Goal: Task Accomplishment & Management: Complete application form

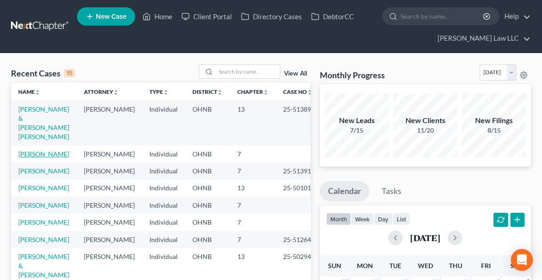
click at [38, 150] on link "[PERSON_NAME]" at bounding box center [43, 154] width 51 height 8
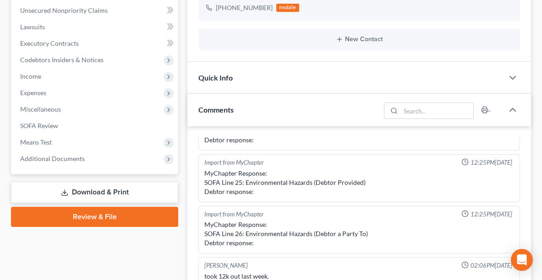
scroll to position [240, 0]
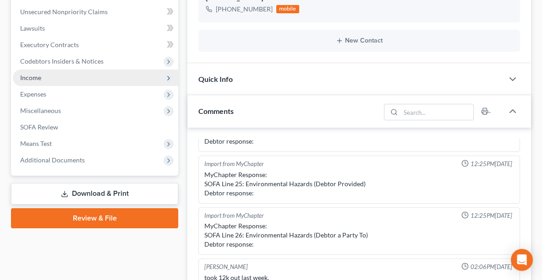
click at [45, 82] on span "Income" at bounding box center [95, 78] width 165 height 16
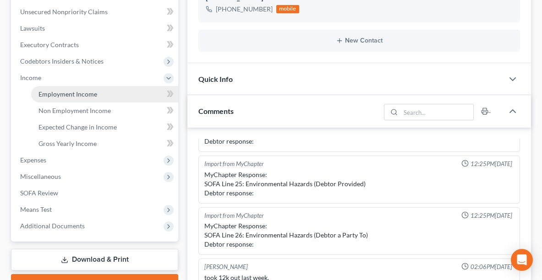
click at [60, 93] on span "Employment Income" at bounding box center [67, 94] width 59 height 8
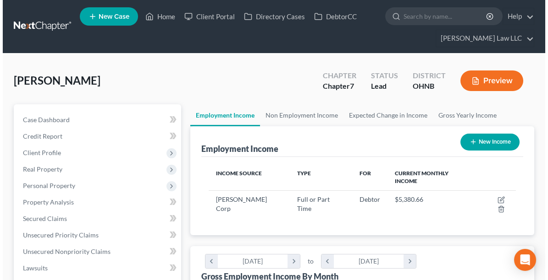
scroll to position [153, 325]
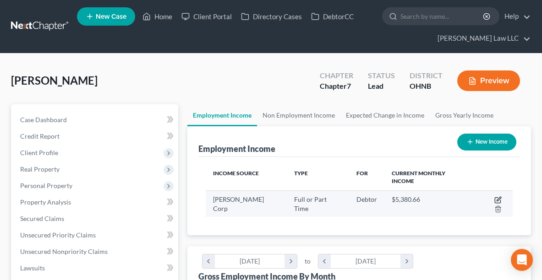
click at [494, 197] on icon "button" at bounding box center [497, 200] width 7 height 7
select select "0"
select select "36"
select select "3"
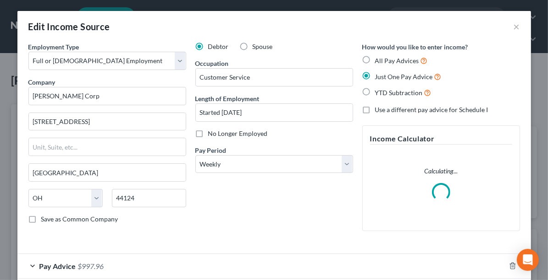
scroll to position [155, 329]
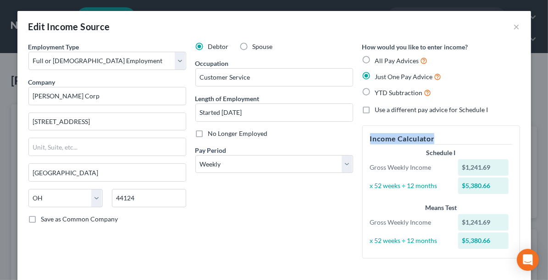
drag, startPoint x: 541, startPoint y: 101, endPoint x: 547, endPoint y: 134, distance: 33.1
click at [547, 134] on div "Edit Income Source × Employment Type * Select Full or [DEMOGRAPHIC_DATA] Employ…" at bounding box center [274, 140] width 548 height 280
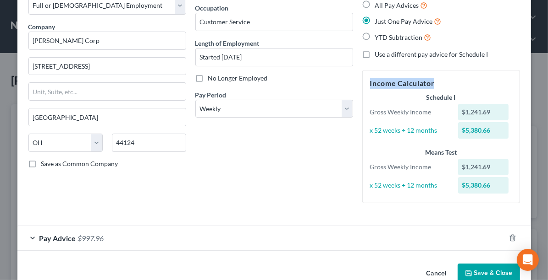
scroll to position [75, 0]
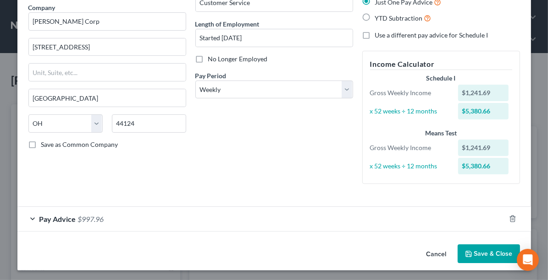
click at [33, 229] on div "Pay Advice $997.96" at bounding box center [260, 219] width 487 height 24
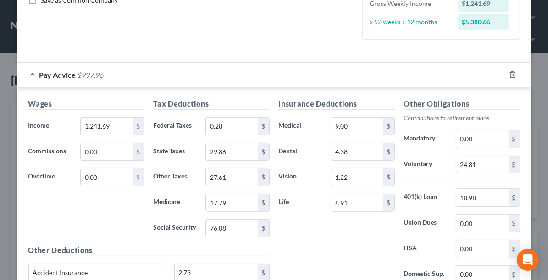
scroll to position [219, 0]
type input "2,025.00"
type input "126.07"
type input "48.36"
type input "25.31"
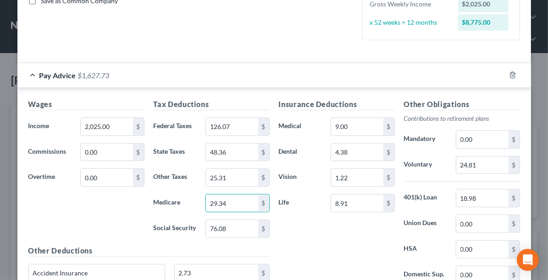
type input "29.34"
type input "125.55"
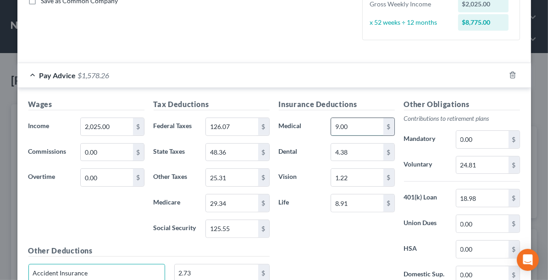
click at [355, 126] on input "9.00" at bounding box center [357, 126] width 52 height 17
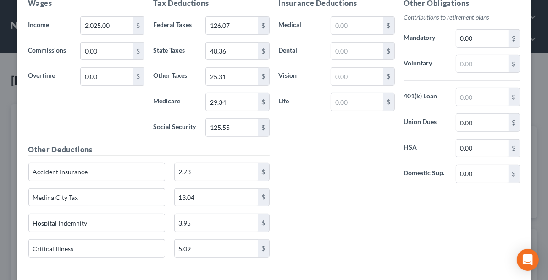
scroll to position [321, 0]
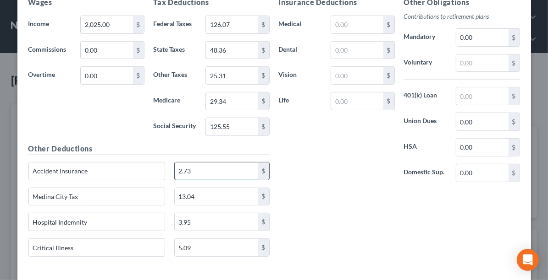
click at [236, 163] on input "2.73" at bounding box center [216, 171] width 83 height 17
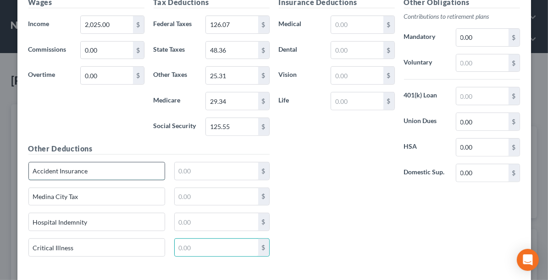
click at [116, 164] on input "Accident Insurance" at bounding box center [97, 171] width 136 height 17
type input "A"
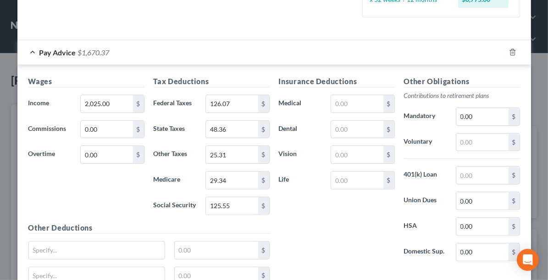
scroll to position [243, 0]
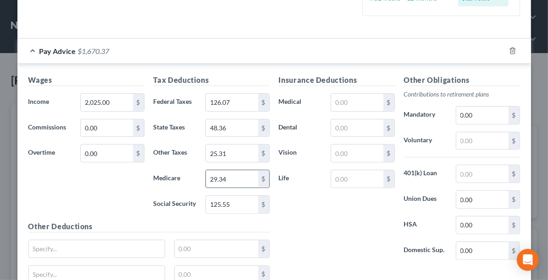
click at [230, 177] on input "29.34" at bounding box center [232, 178] width 52 height 17
click at [231, 180] on input "29.34" at bounding box center [232, 178] width 52 height 17
type input "29.36"
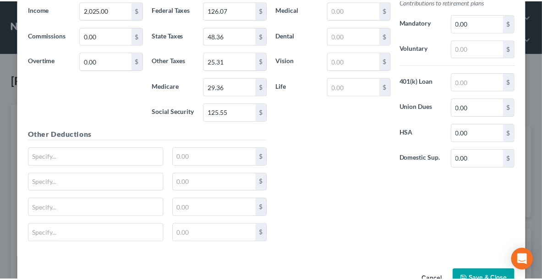
scroll to position [356, 0]
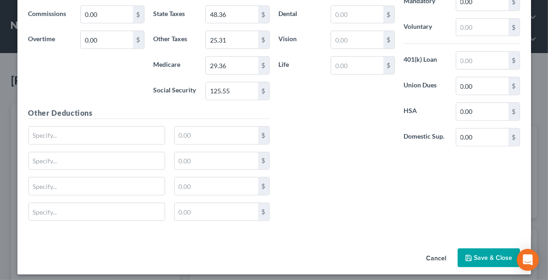
click at [480, 249] on button "Save & Close" at bounding box center [488, 258] width 62 height 19
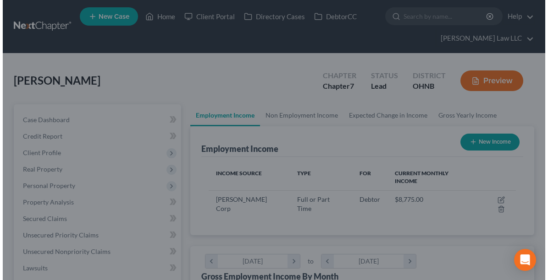
scroll to position [458012, 457840]
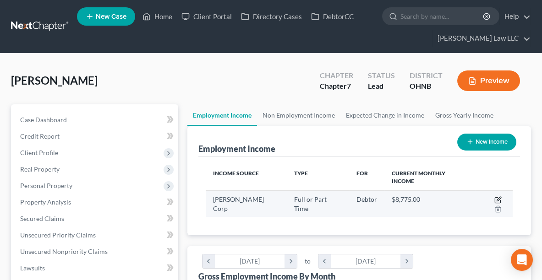
click at [494, 197] on icon "button" at bounding box center [497, 200] width 7 height 7
select select "0"
select select "36"
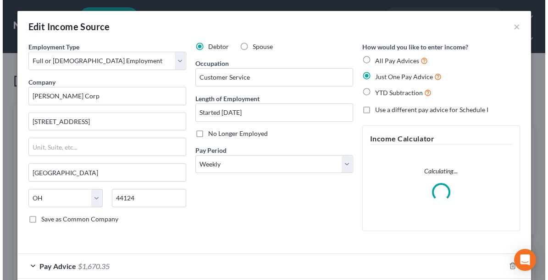
scroll to position [155, 329]
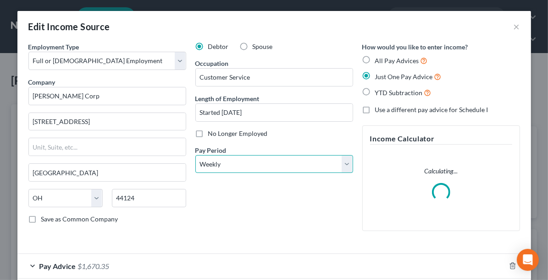
click at [341, 161] on select "Select Monthly Twice Monthly Every Other Week Weekly" at bounding box center [274, 164] width 158 height 18
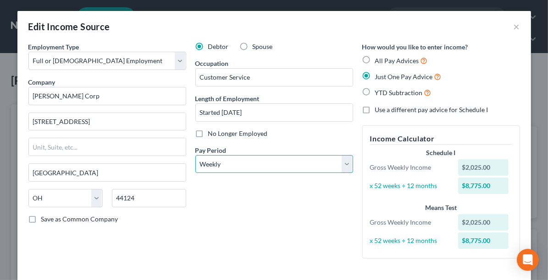
select select "2"
click at [195, 155] on select "Select Monthly Twice Monthly Every Other Week Weekly" at bounding box center [274, 164] width 158 height 18
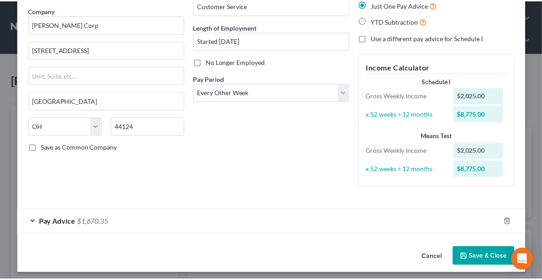
scroll to position [75, 0]
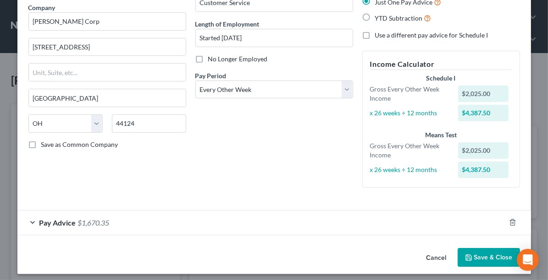
click at [482, 255] on button "Save & Close" at bounding box center [488, 257] width 62 height 19
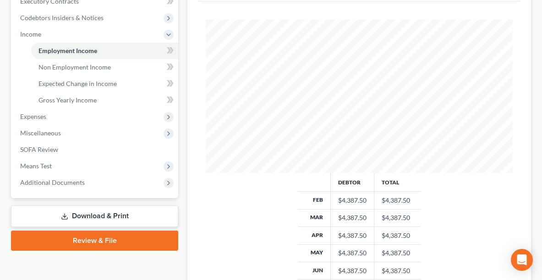
scroll to position [288, 0]
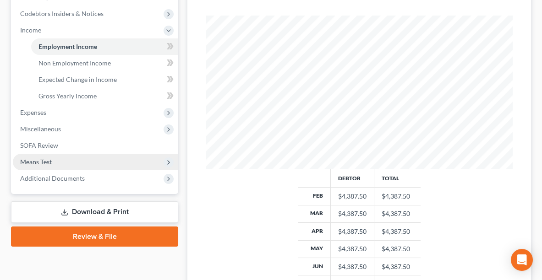
click at [59, 162] on span "Means Test" at bounding box center [95, 162] width 165 height 16
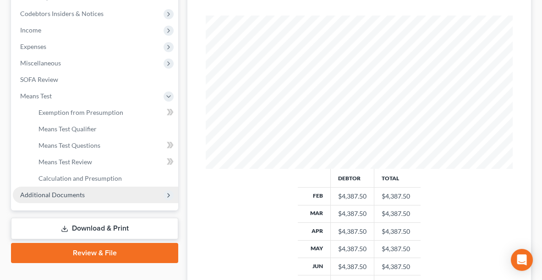
click at [84, 187] on span "Additional Documents" at bounding box center [95, 195] width 165 height 16
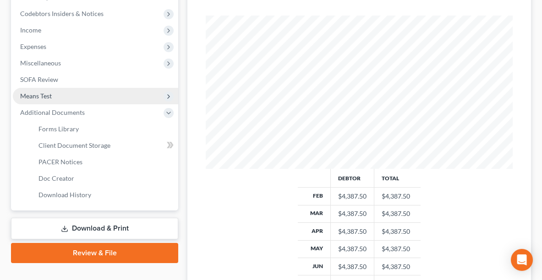
click at [45, 94] on span "Means Test" at bounding box center [36, 96] width 32 height 8
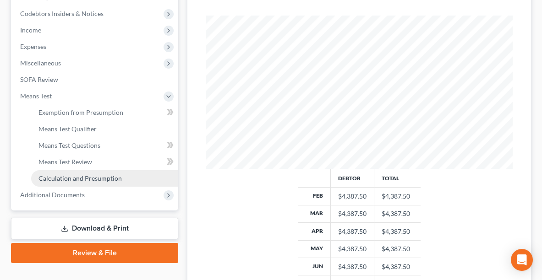
click at [103, 180] on span "Calculation and Presumption" at bounding box center [79, 179] width 83 height 8
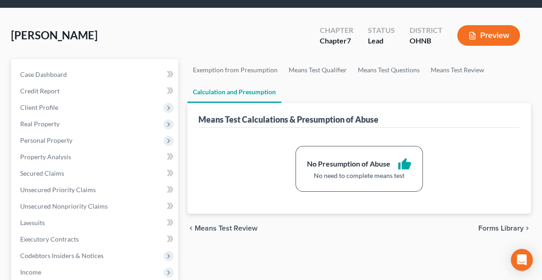
scroll to position [34, 0]
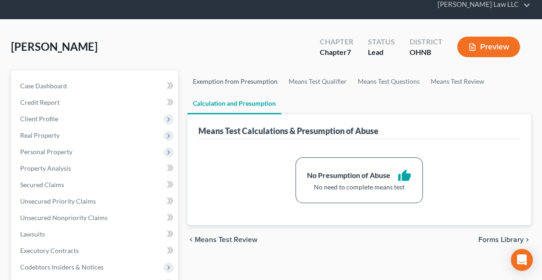
click at [232, 80] on link "Exemption from Presumption" at bounding box center [235, 82] width 96 height 22
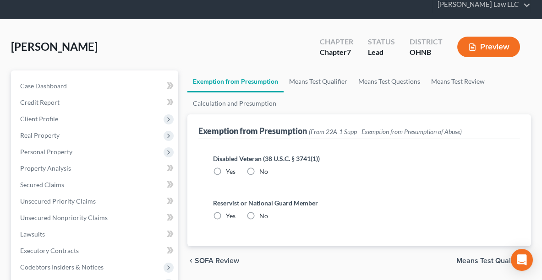
radio input "true"
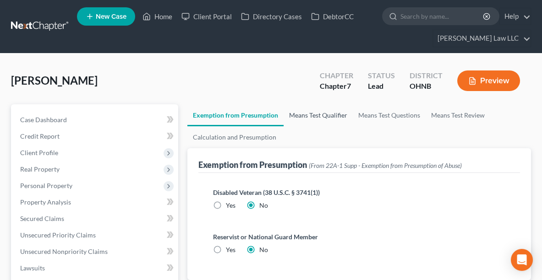
click at [321, 111] on link "Means Test Qualifier" at bounding box center [318, 115] width 69 height 22
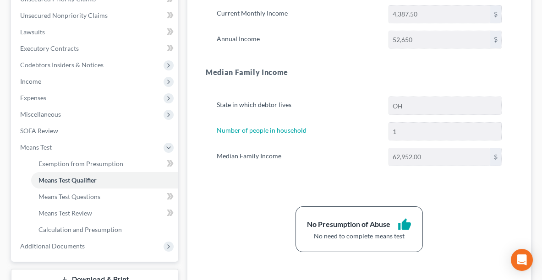
scroll to position [196, 0]
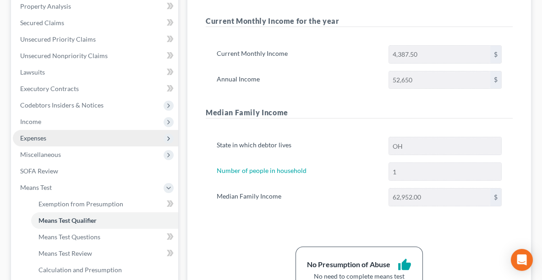
click at [34, 134] on span "Expenses" at bounding box center [33, 138] width 26 height 8
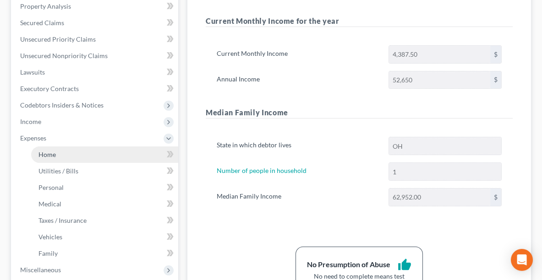
click at [46, 153] on span "Home" at bounding box center [46, 155] width 17 height 8
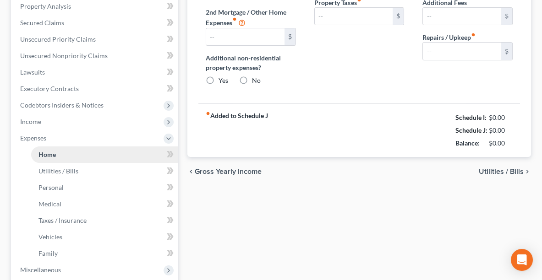
type input "2,188.00"
type input "0.00"
radio input "true"
type input "0.00"
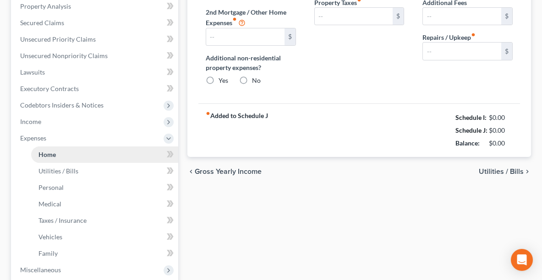
type input "0.00"
type input "50.00"
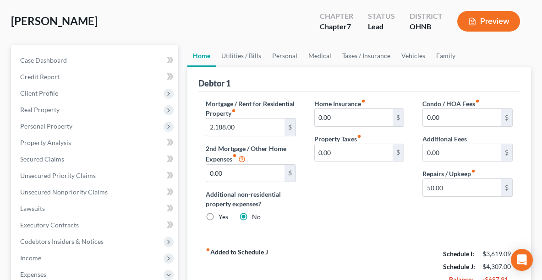
scroll to position [52, 0]
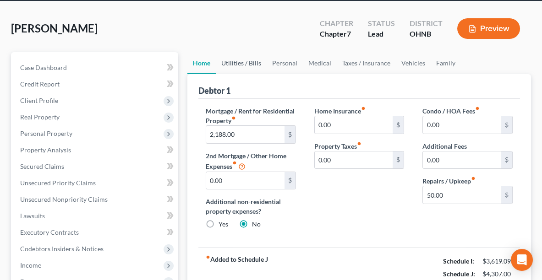
click at [242, 62] on link "Utilities / Bills" at bounding box center [241, 63] width 51 height 22
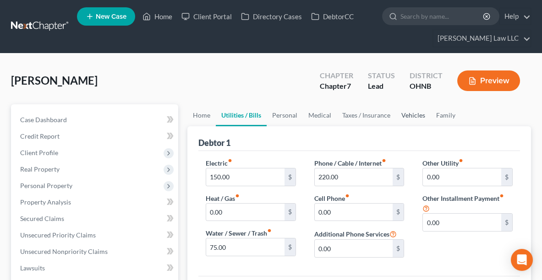
click at [420, 110] on link "Vehicles" at bounding box center [413, 115] width 35 height 22
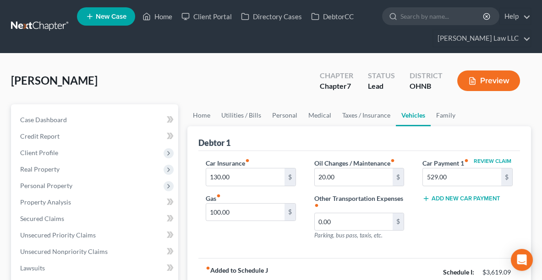
click at [366, 185] on div "Oil Changes / Maintenance fiber_manual_record 20.00 $ Other Transportation Expe…" at bounding box center [359, 203] width 109 height 89
click at [363, 178] on input "20.00" at bounding box center [354, 177] width 78 height 17
click at [438, 116] on link "Family" at bounding box center [446, 115] width 30 height 22
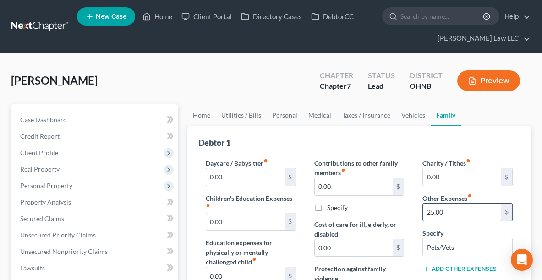
click at [474, 214] on input "25.00" at bounding box center [462, 212] width 78 height 17
click at [485, 242] on input "Pets/Vets" at bounding box center [467, 247] width 89 height 17
type input "P"
drag, startPoint x: 541, startPoint y: 115, endPoint x: 547, endPoint y: 150, distance: 34.9
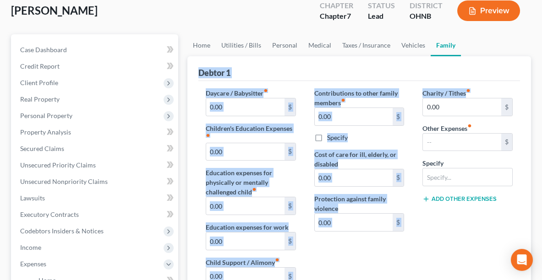
scroll to position [67, 0]
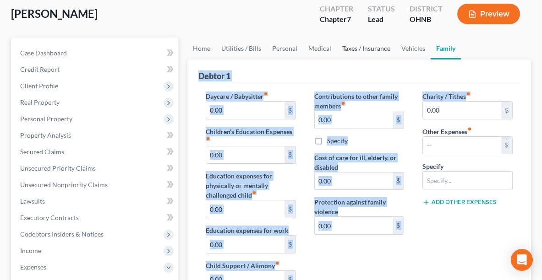
click at [367, 47] on link "Taxes / Insurance" at bounding box center [366, 49] width 59 height 22
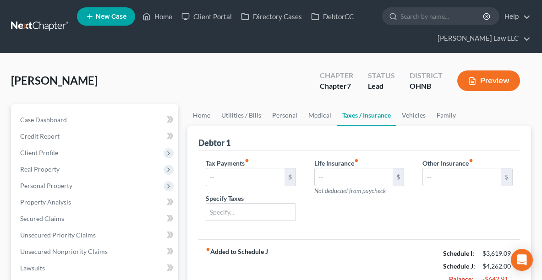
click at [320, 220] on div "Life Insurance fiber_manual_record $ Not deducted from paycheck" at bounding box center [359, 194] width 109 height 71
click at [318, 113] on link "Medical" at bounding box center [320, 115] width 34 height 22
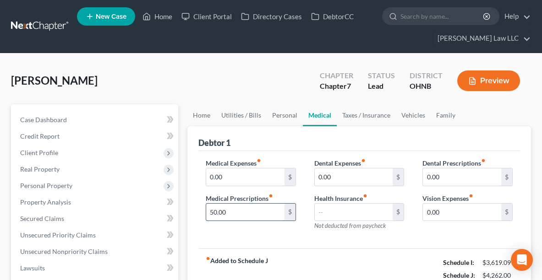
click at [245, 211] on input "50.00" at bounding box center [245, 212] width 78 height 17
click at [290, 104] on link "Personal" at bounding box center [285, 115] width 36 height 22
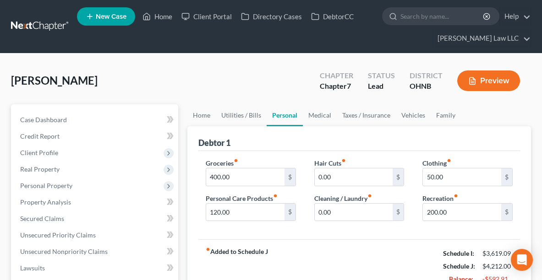
click at [290, 114] on link "Personal" at bounding box center [285, 115] width 36 height 22
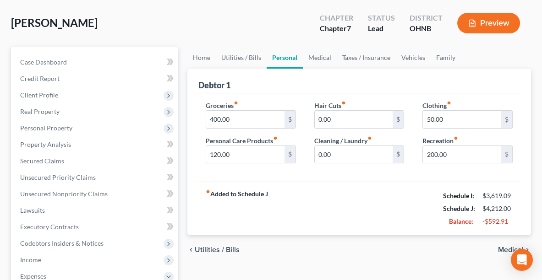
scroll to position [57, 0]
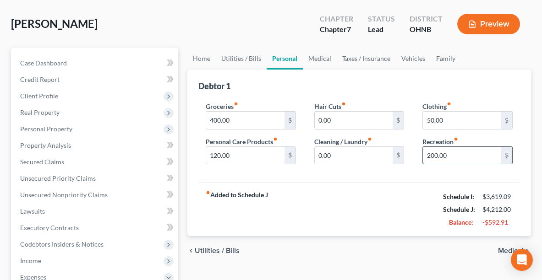
click at [457, 154] on input "200.00" at bounding box center [462, 155] width 78 height 17
type input "50.00"
click at [456, 117] on input "50.00" at bounding box center [462, 120] width 78 height 17
click at [274, 150] on input "120.00" at bounding box center [245, 155] width 78 height 17
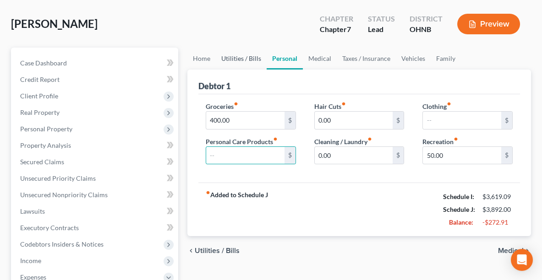
click at [253, 57] on link "Utilities / Bills" at bounding box center [241, 59] width 51 height 22
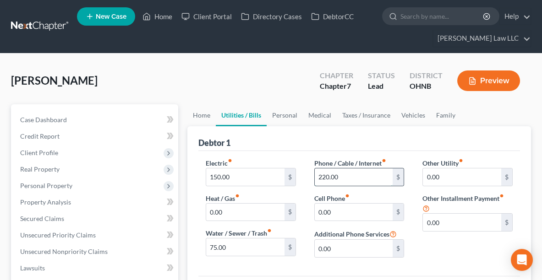
click at [350, 177] on input "220.00" at bounding box center [354, 177] width 78 height 17
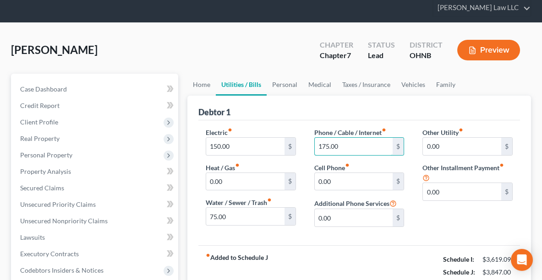
scroll to position [68, 0]
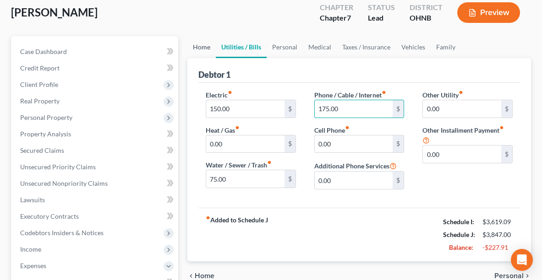
type input "175.00"
click at [201, 44] on link "Home" at bounding box center [201, 47] width 28 height 22
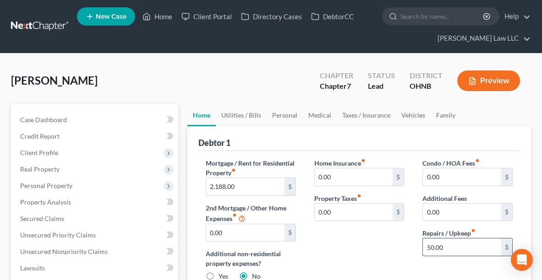
click at [465, 246] on input "50.00" at bounding box center [462, 247] width 78 height 17
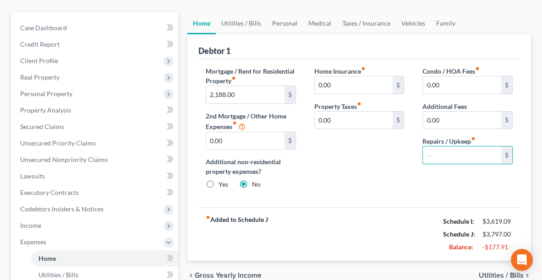
scroll to position [95, 0]
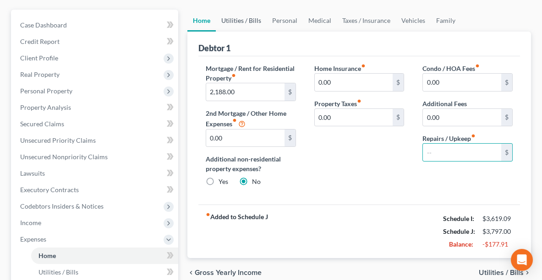
click at [248, 16] on link "Utilities / Bills" at bounding box center [241, 21] width 51 height 22
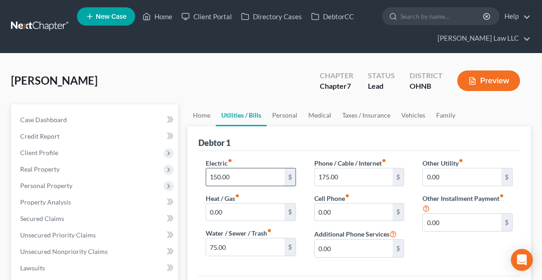
click at [244, 179] on input "150.00" at bounding box center [245, 177] width 78 height 17
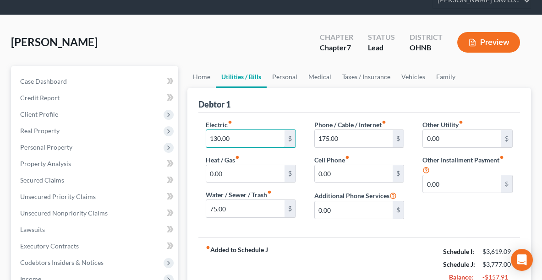
scroll to position [30, 0]
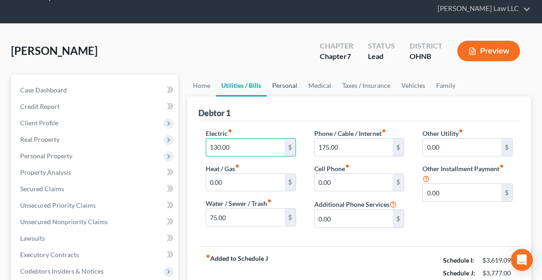
type input "130.00"
click at [278, 88] on link "Personal" at bounding box center [285, 86] width 36 height 22
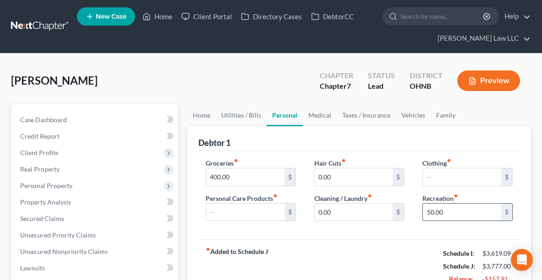
click at [462, 209] on input "50.00" at bounding box center [462, 212] width 78 height 17
click at [323, 114] on link "Medical" at bounding box center [320, 115] width 34 height 22
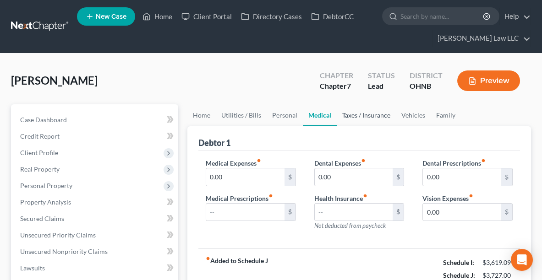
click at [347, 117] on link "Taxes / Insurance" at bounding box center [366, 115] width 59 height 22
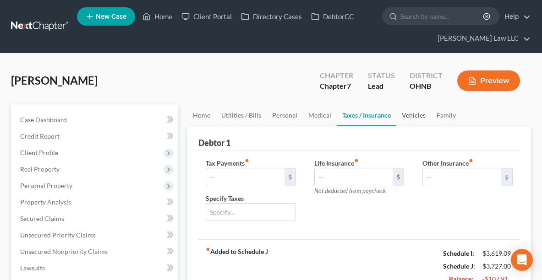
click at [415, 114] on link "Vehicles" at bounding box center [413, 115] width 35 height 22
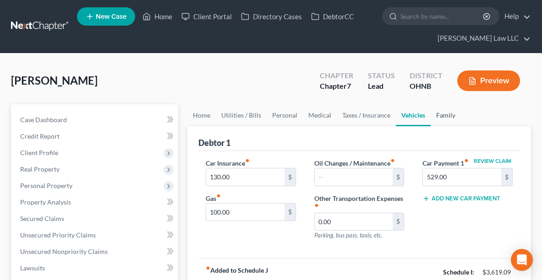
click at [444, 111] on link "Family" at bounding box center [446, 115] width 30 height 22
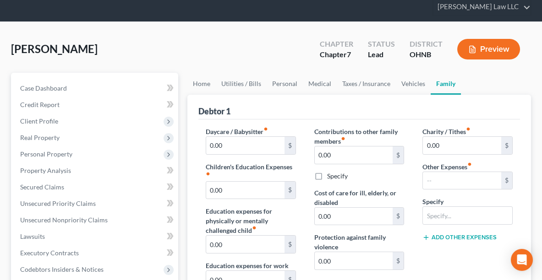
scroll to position [29, 0]
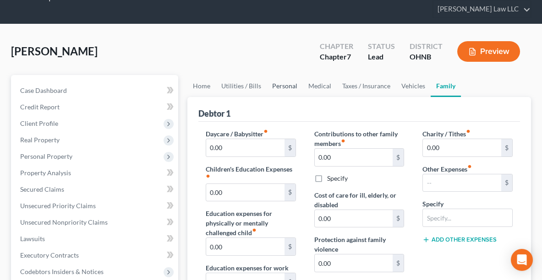
click at [276, 87] on link "Personal" at bounding box center [285, 86] width 36 height 22
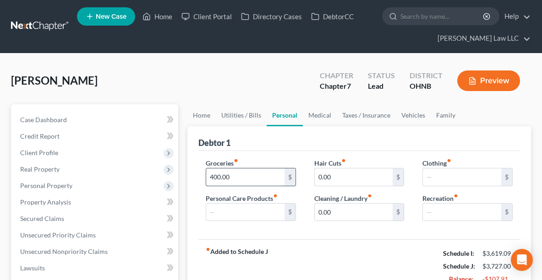
click at [226, 176] on input "400.00" at bounding box center [245, 177] width 78 height 17
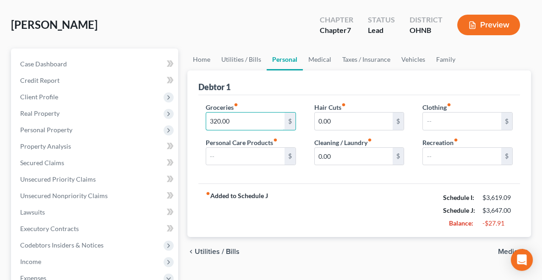
scroll to position [58, 0]
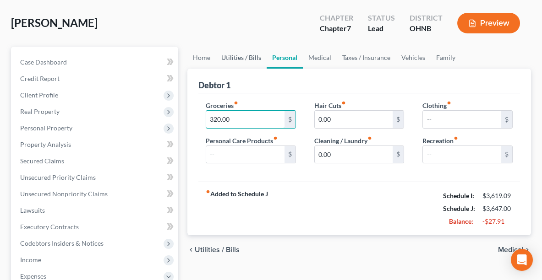
type input "320.00"
click at [245, 54] on link "Utilities / Bills" at bounding box center [241, 58] width 51 height 22
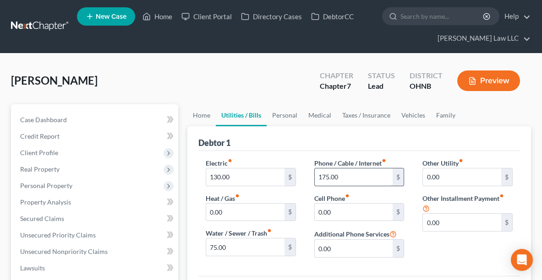
click at [348, 175] on input "175.00" at bounding box center [354, 177] width 78 height 17
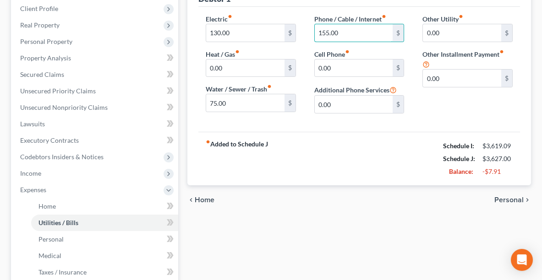
scroll to position [148, 0]
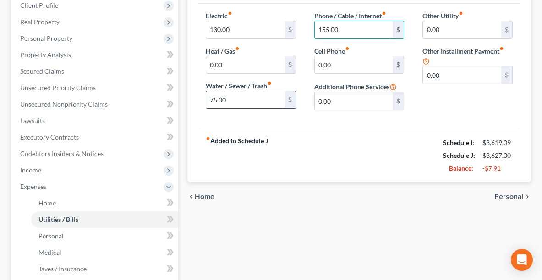
type input "155.00"
click at [240, 95] on input "75.00" at bounding box center [245, 99] width 78 height 17
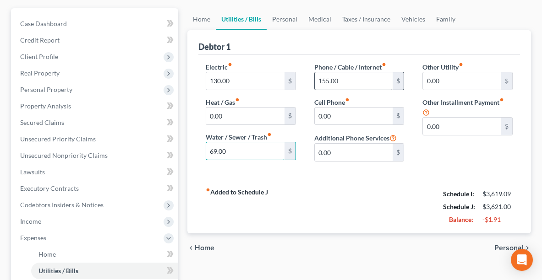
type input "69.00"
click at [361, 80] on input "155.00" at bounding box center [354, 80] width 78 height 17
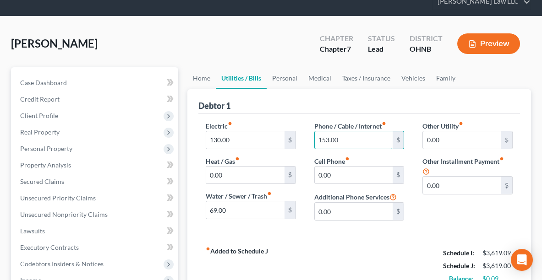
scroll to position [36, 0]
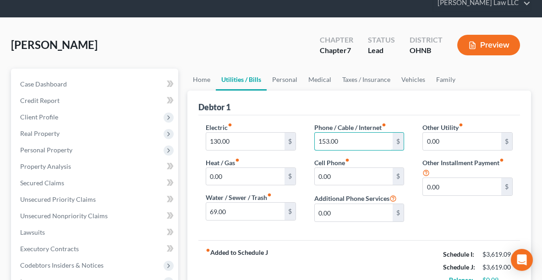
type input "153.00"
click at [499, 45] on button "Preview" at bounding box center [488, 45] width 63 height 21
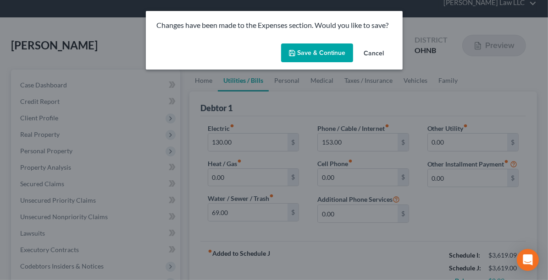
click at [317, 54] on button "Save & Continue" at bounding box center [317, 53] width 72 height 19
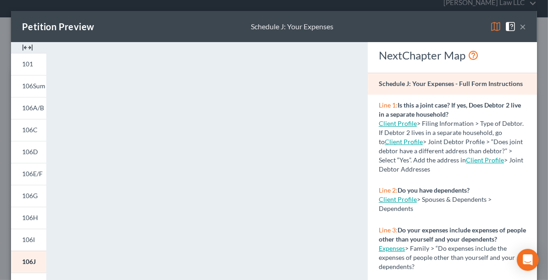
click at [519, 24] on button "×" at bounding box center [522, 26] width 6 height 11
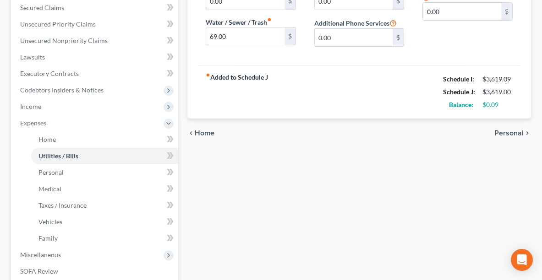
scroll to position [299, 0]
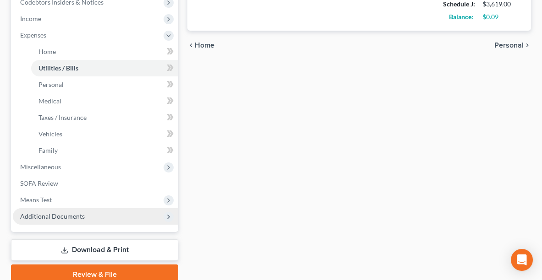
click at [96, 215] on span "Additional Documents" at bounding box center [95, 216] width 165 height 16
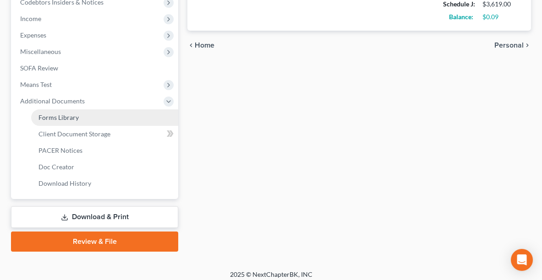
click at [61, 114] on span "Forms Library" at bounding box center [58, 118] width 40 height 8
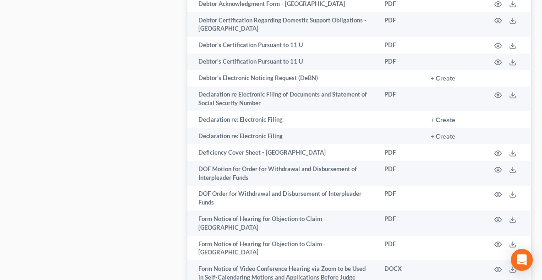
scroll to position [680, 0]
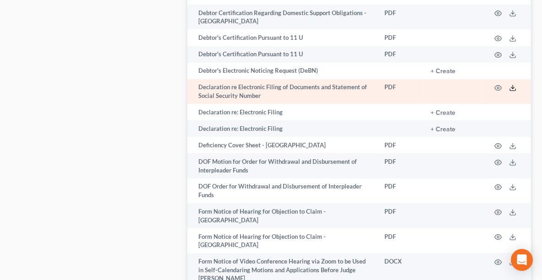
click at [511, 84] on icon at bounding box center [512, 87] width 7 height 7
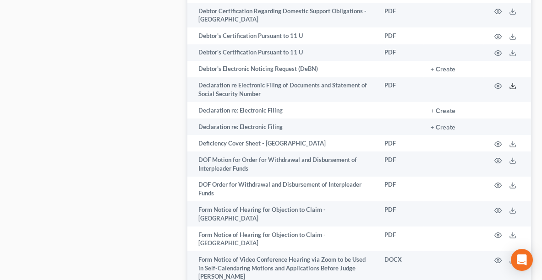
scroll to position [687, 0]
